Goal: Task Accomplishment & Management: Manage account settings

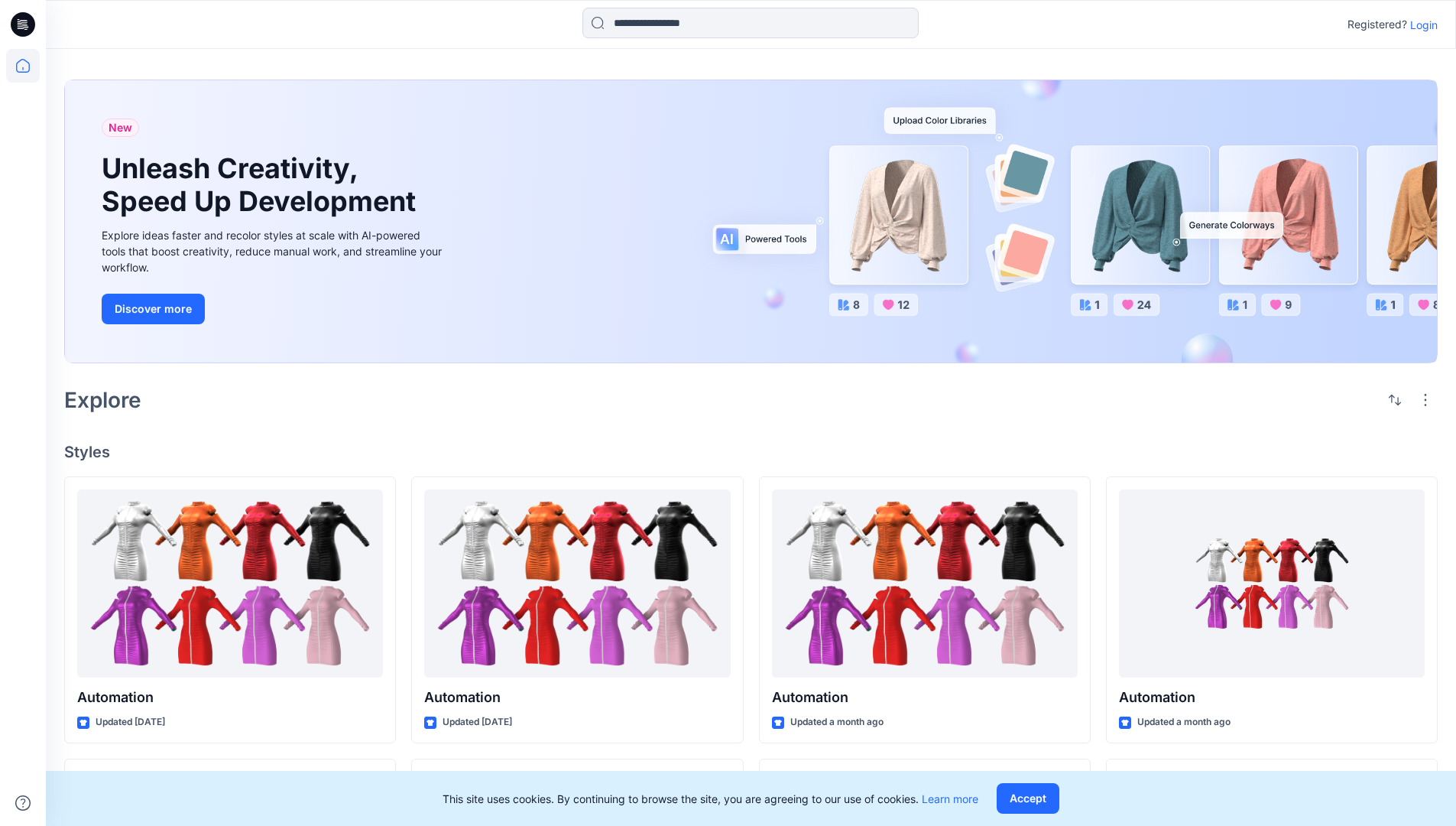
click at [1420, 25] on p "Login" at bounding box center [1423, 25] width 27 height 16
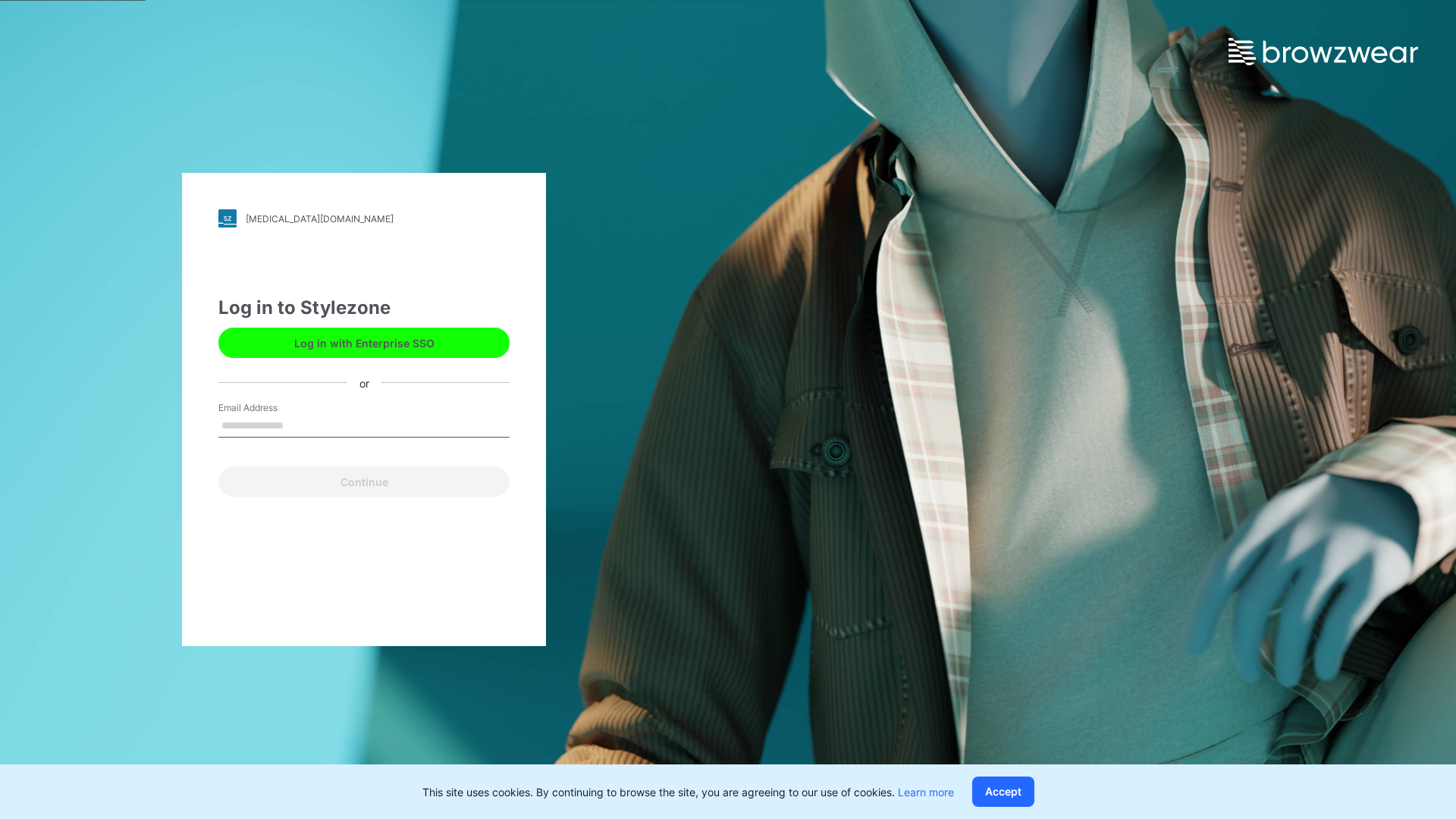
click at [300, 425] on input "Email Address" at bounding box center [363, 426] width 292 height 23
type input "**********"
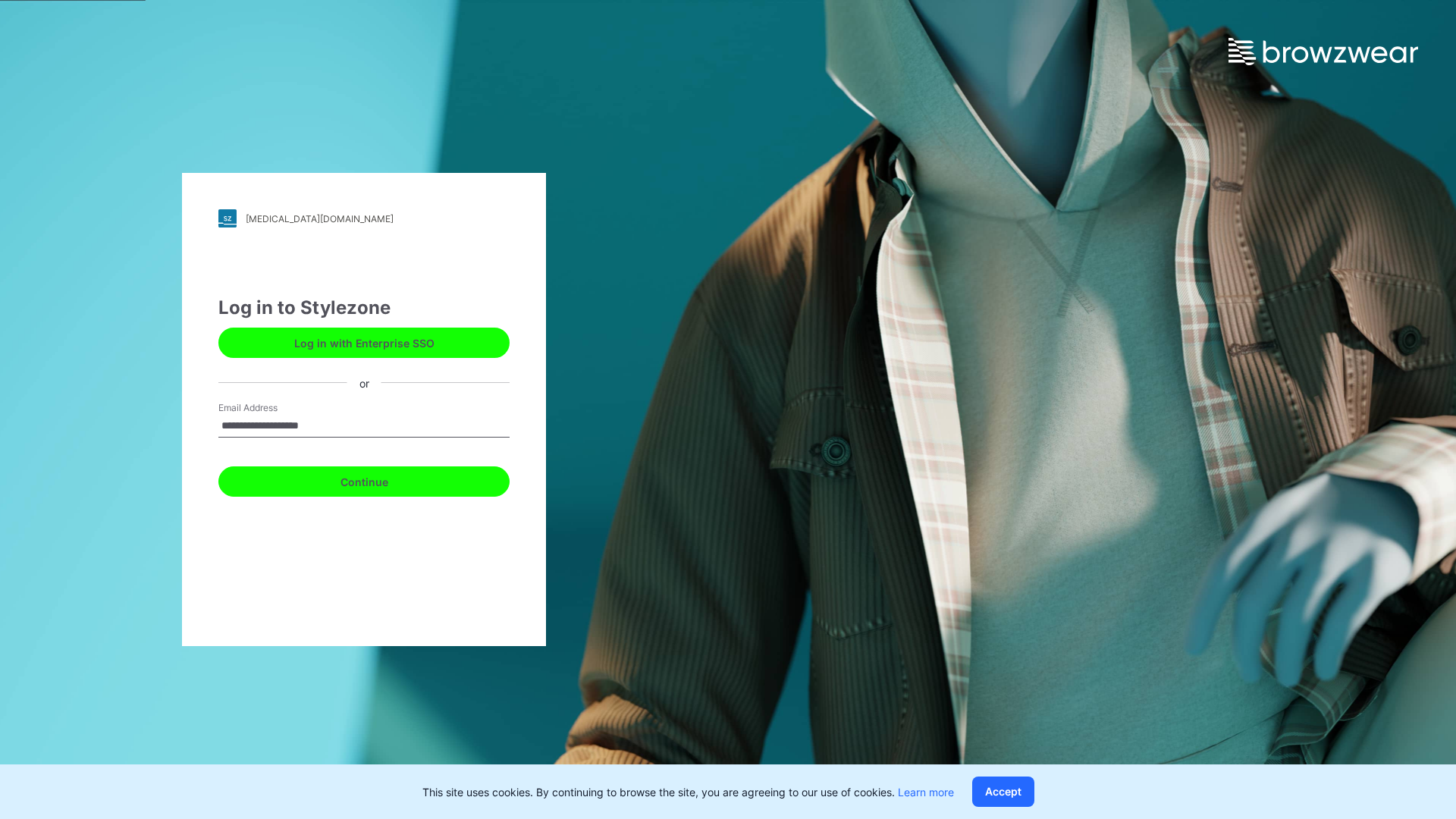
click at [381, 479] on button "Continue" at bounding box center [363, 481] width 292 height 30
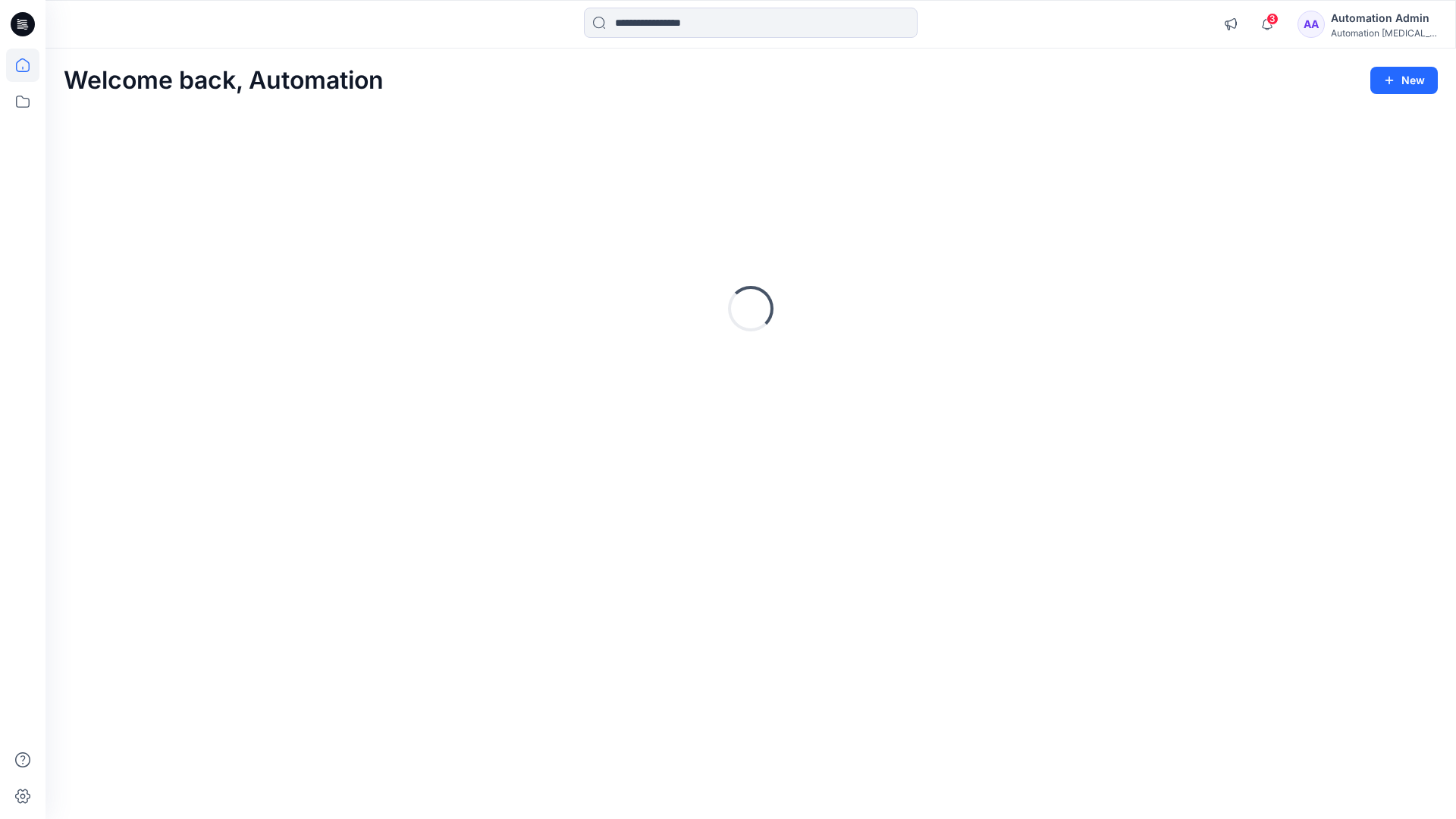
click at [29, 65] on icon at bounding box center [23, 65] width 14 height 14
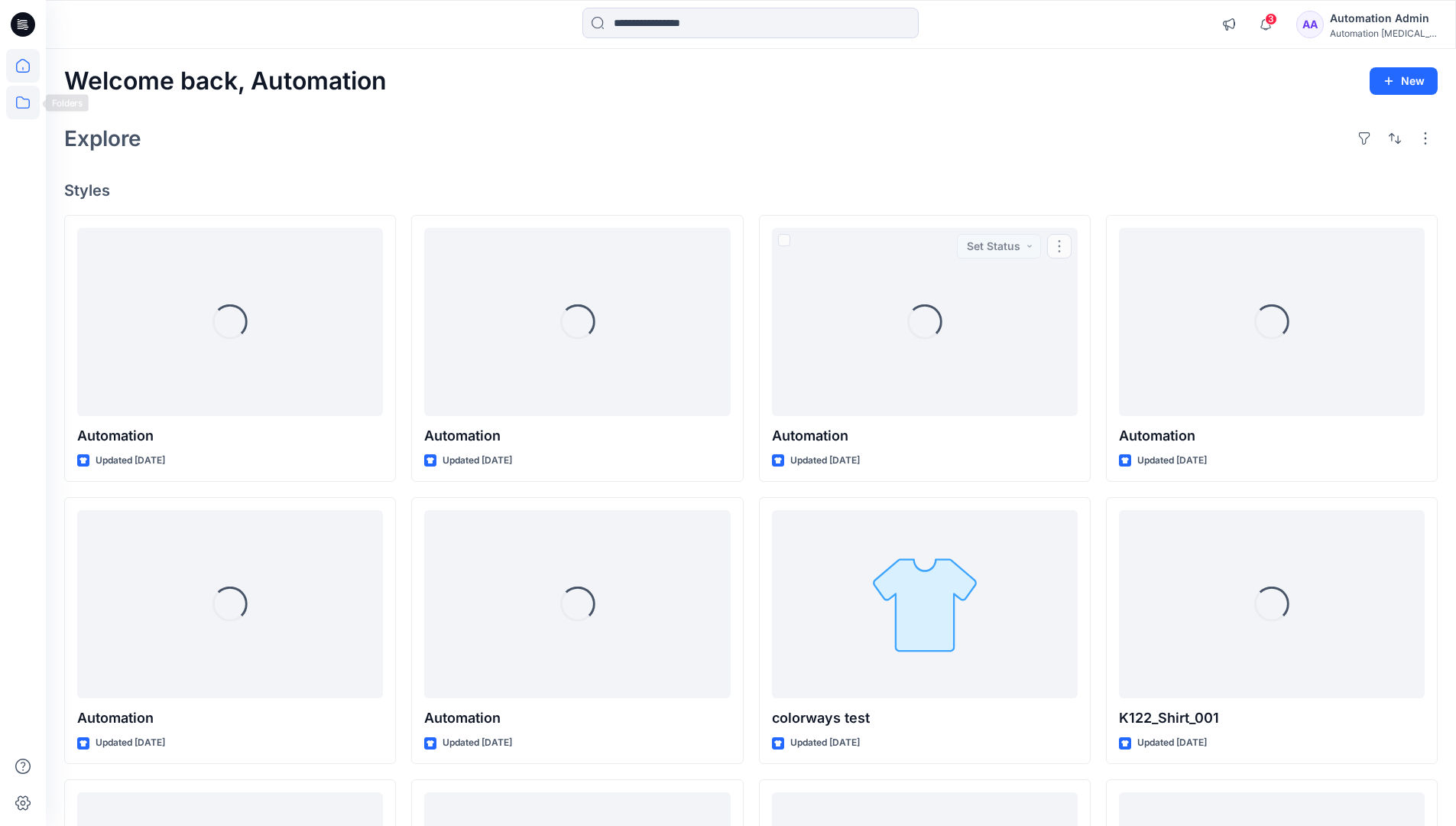
click at [20, 104] on icon at bounding box center [22, 102] width 34 height 34
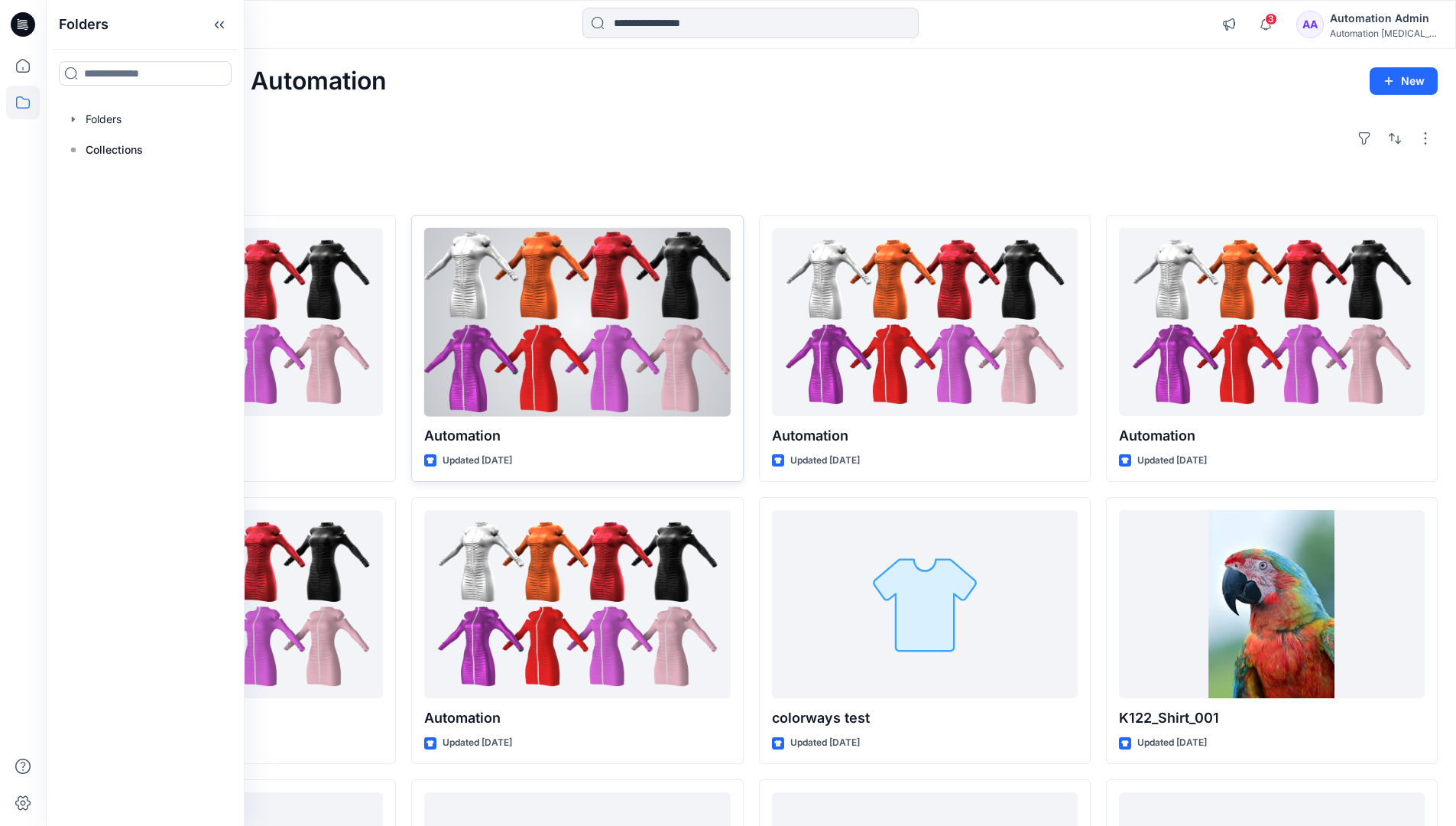
click at [440, 360] on div at bounding box center [576, 322] width 305 height 189
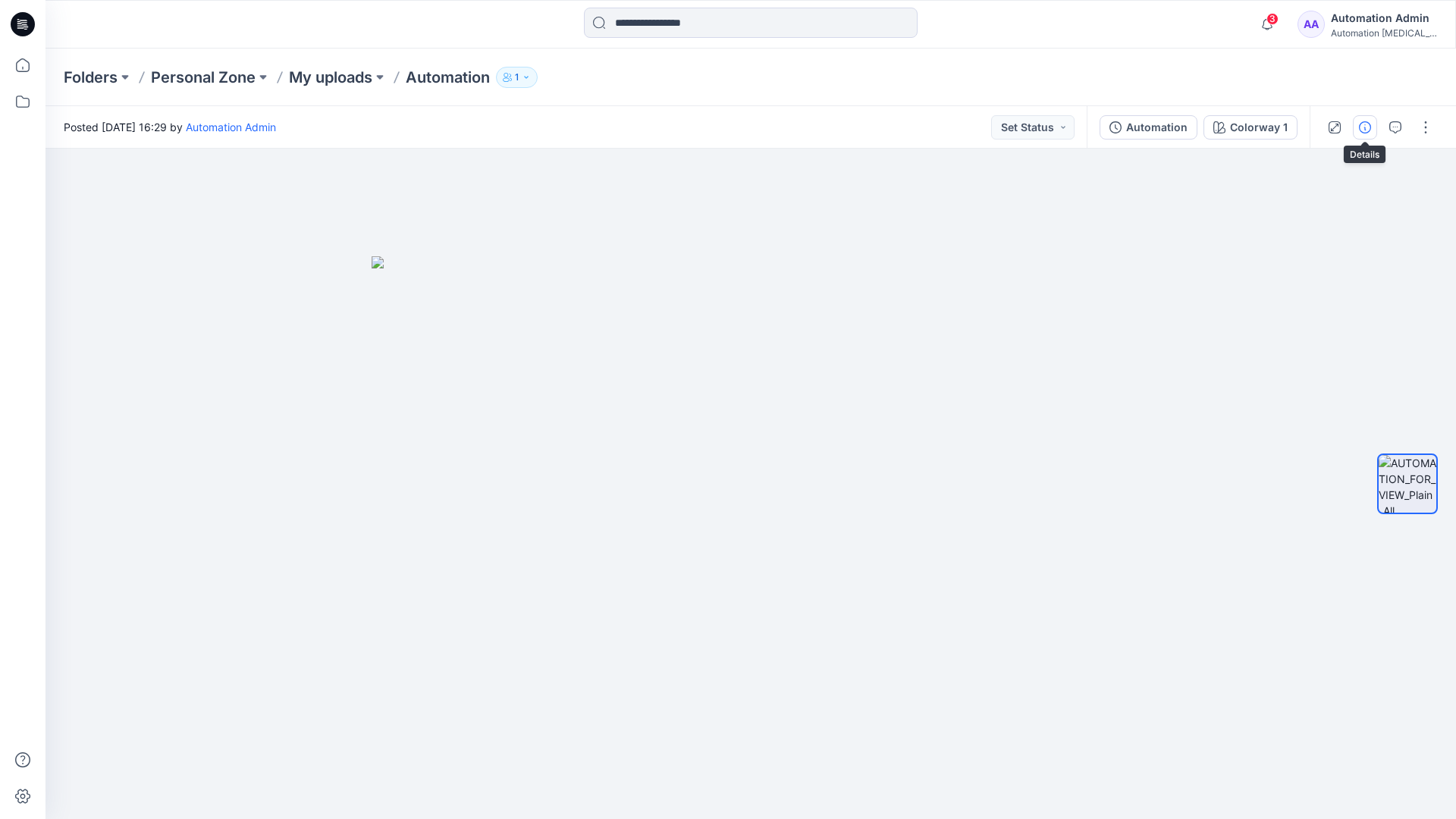
click at [1365, 124] on icon "button" at bounding box center [1365, 127] width 12 height 12
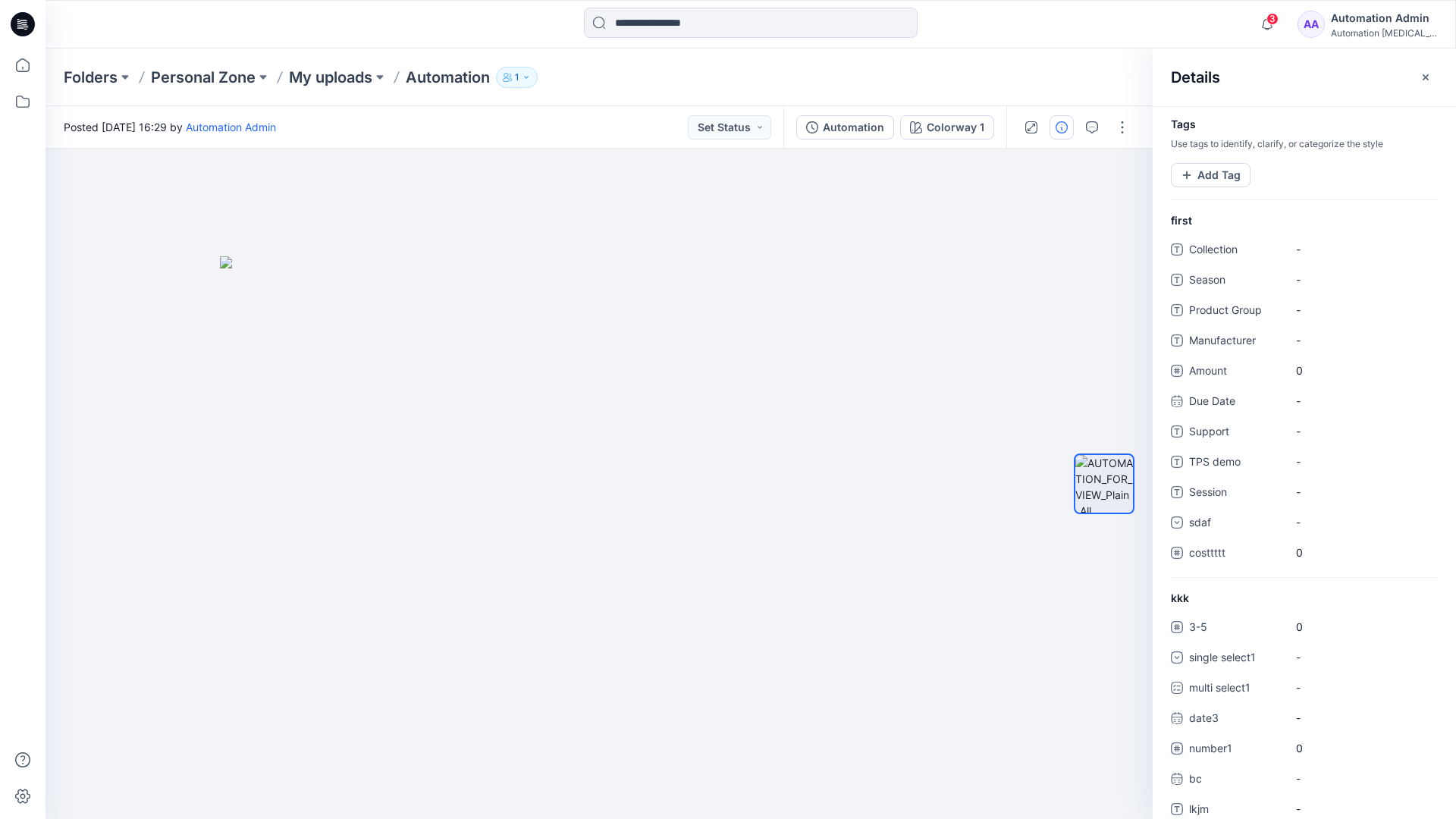
click at [1376, 23] on div "Automation Admin" at bounding box center [1384, 18] width 106 height 18
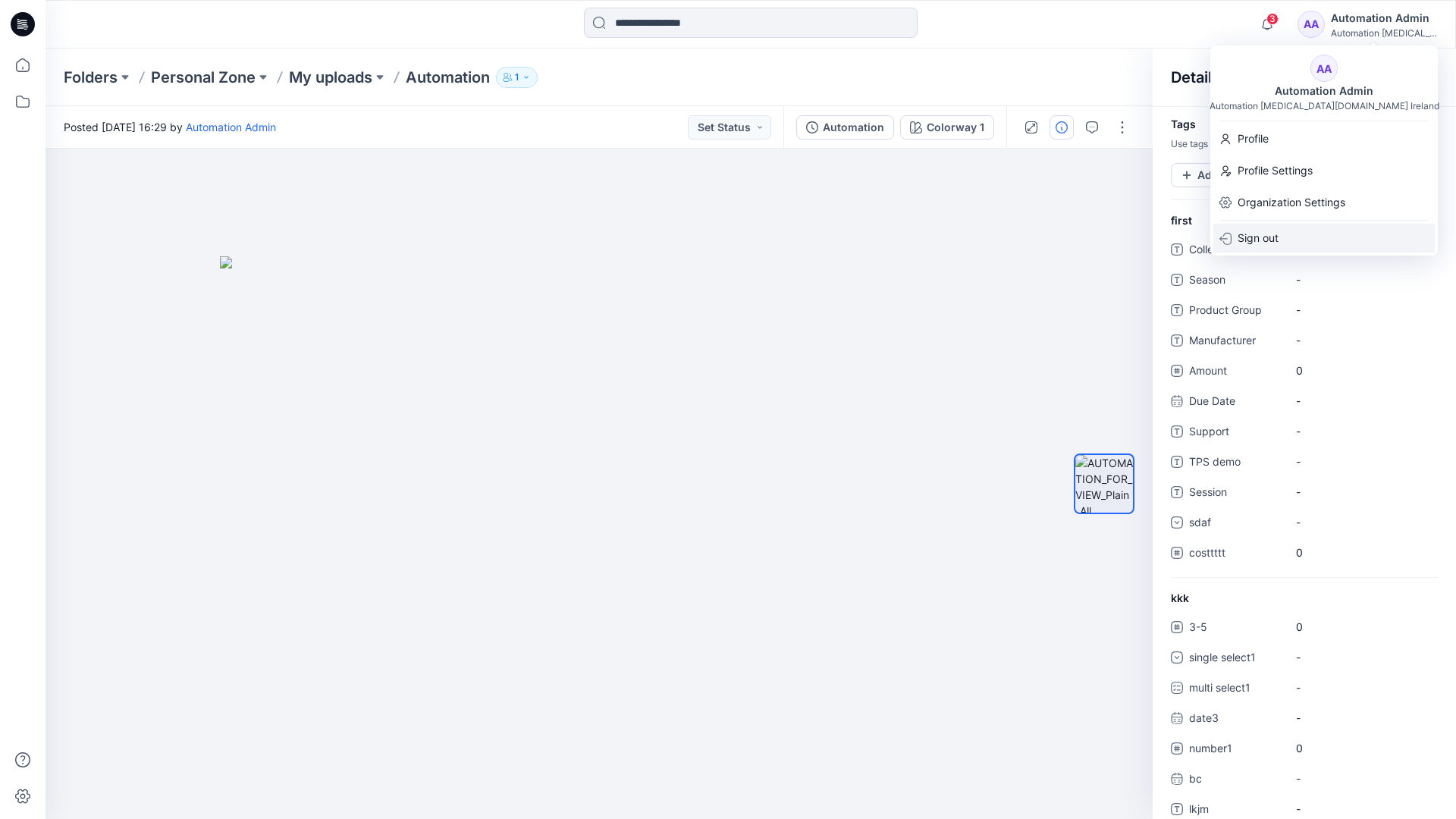
click at [1284, 243] on div "Sign out" at bounding box center [1324, 238] width 221 height 29
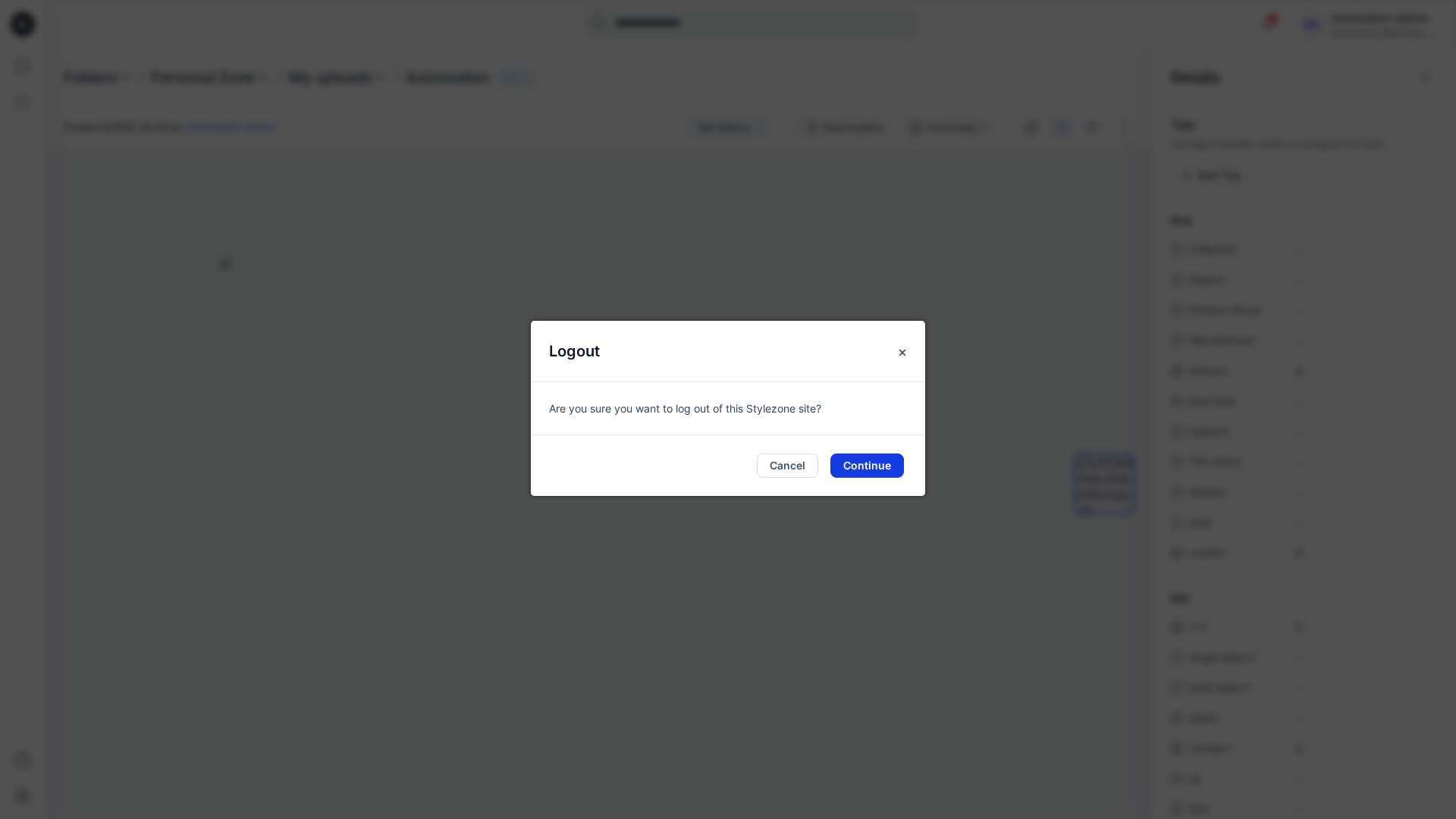
click at [881, 463] on button "Continue" at bounding box center [867, 465] width 73 height 24
